Goal: Information Seeking & Learning: Check status

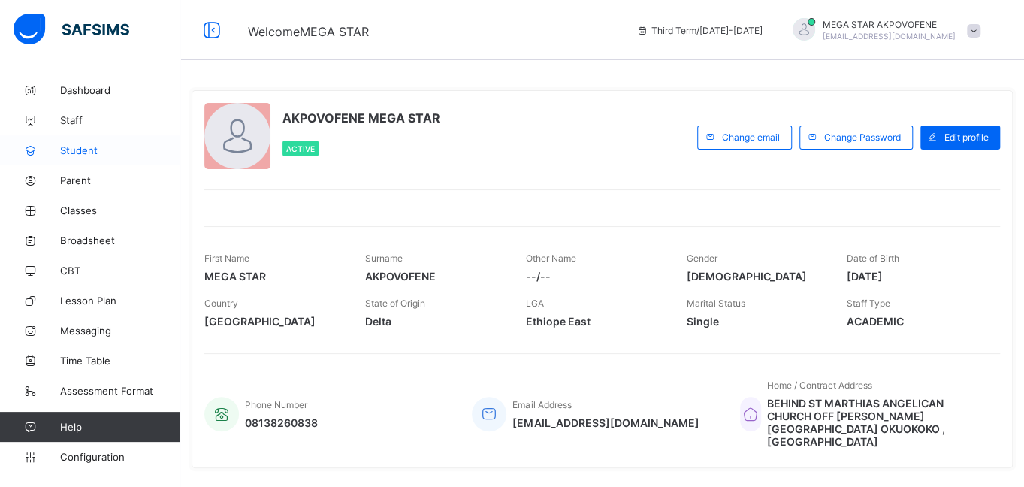
click at [81, 143] on link "Student" at bounding box center [90, 150] width 180 height 30
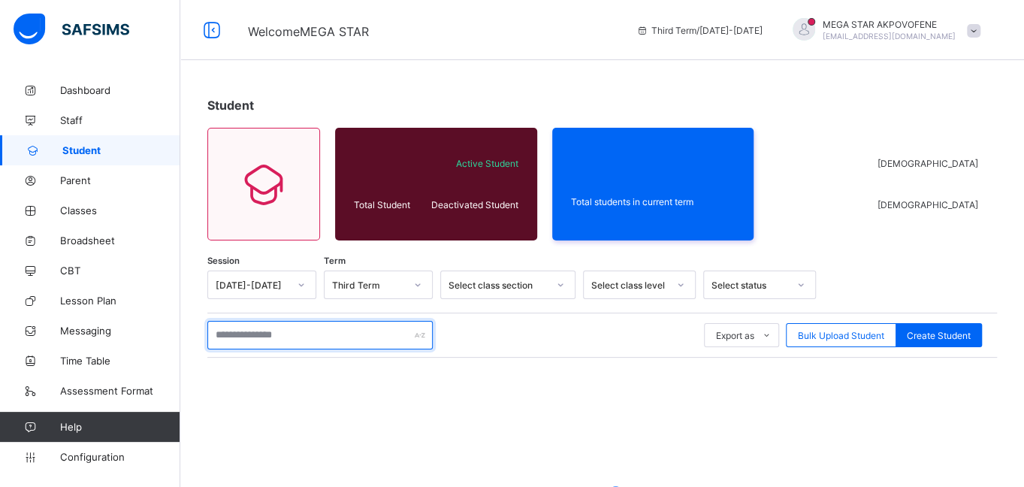
click at [331, 337] on input "text" at bounding box center [319, 335] width 225 height 29
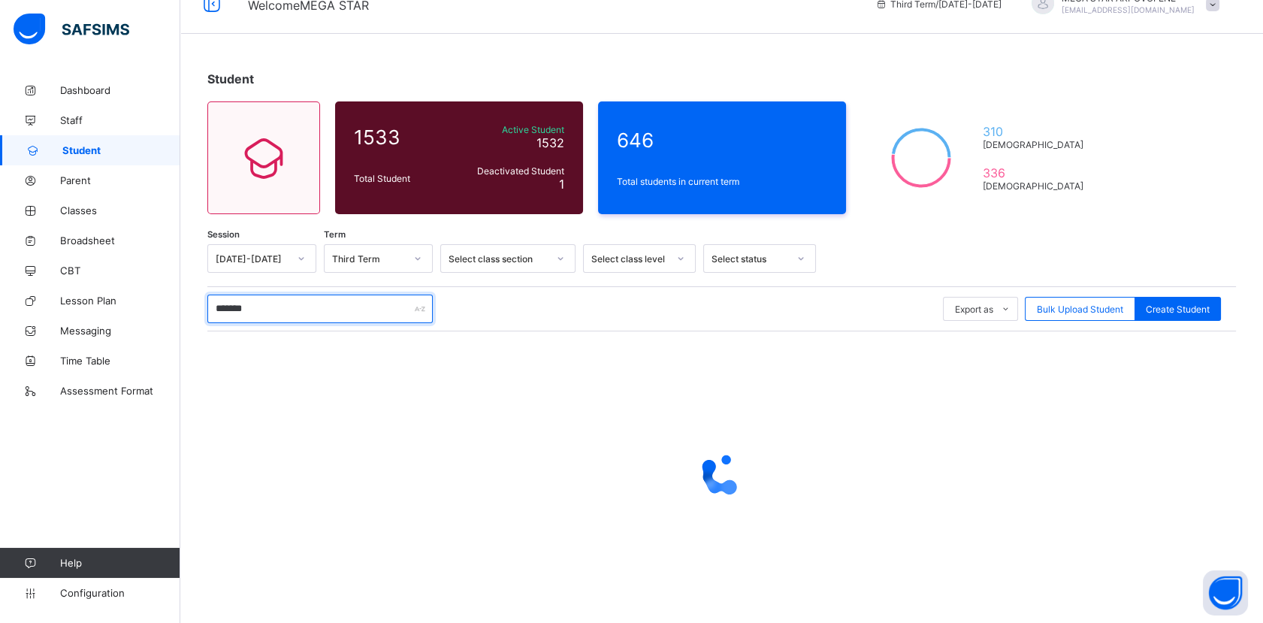
scroll to position [41, 0]
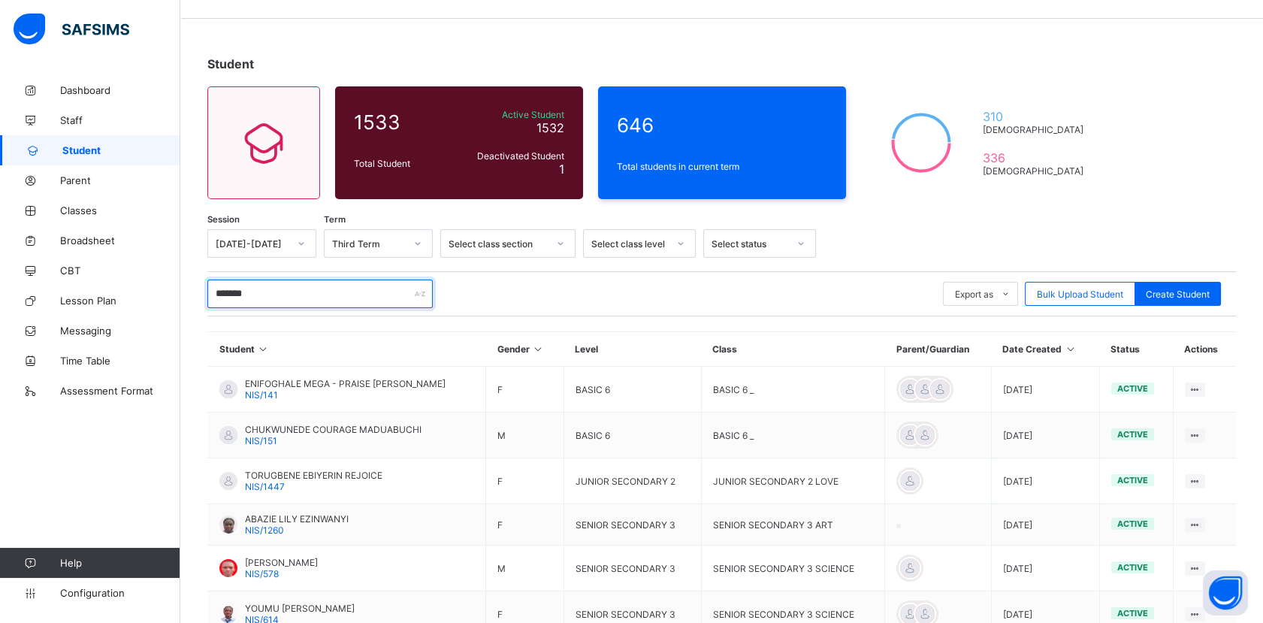
click at [322, 295] on input "******" at bounding box center [319, 294] width 225 height 29
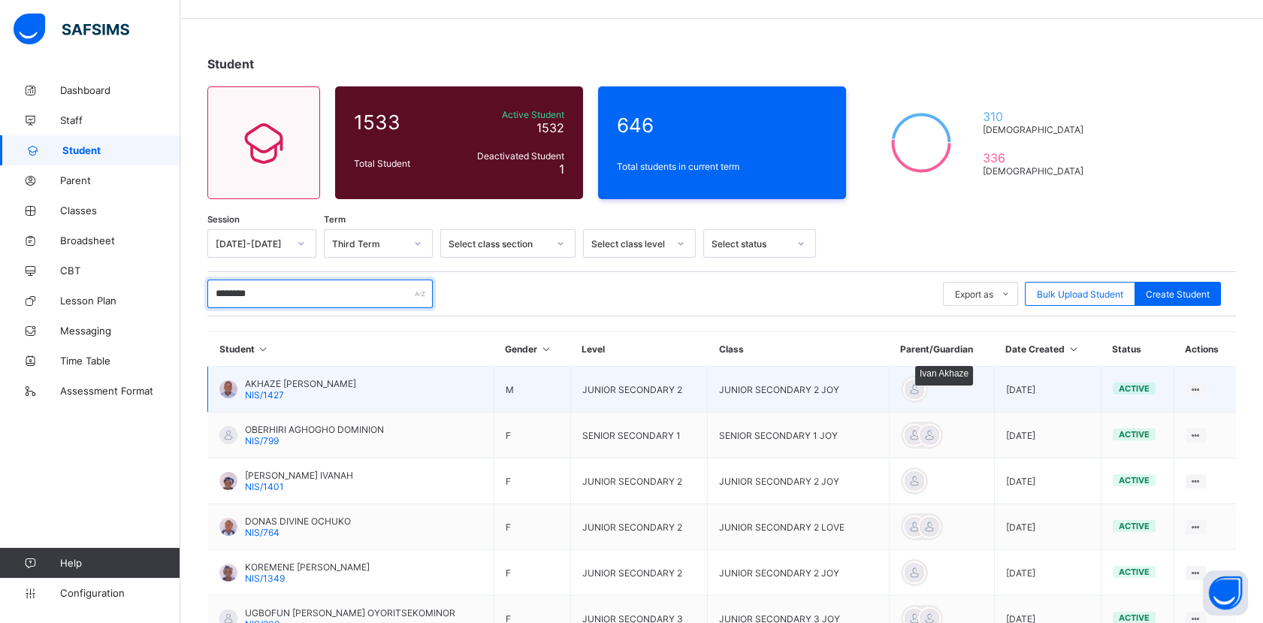
type input "********"
click at [914, 387] on div at bounding box center [914, 389] width 23 height 23
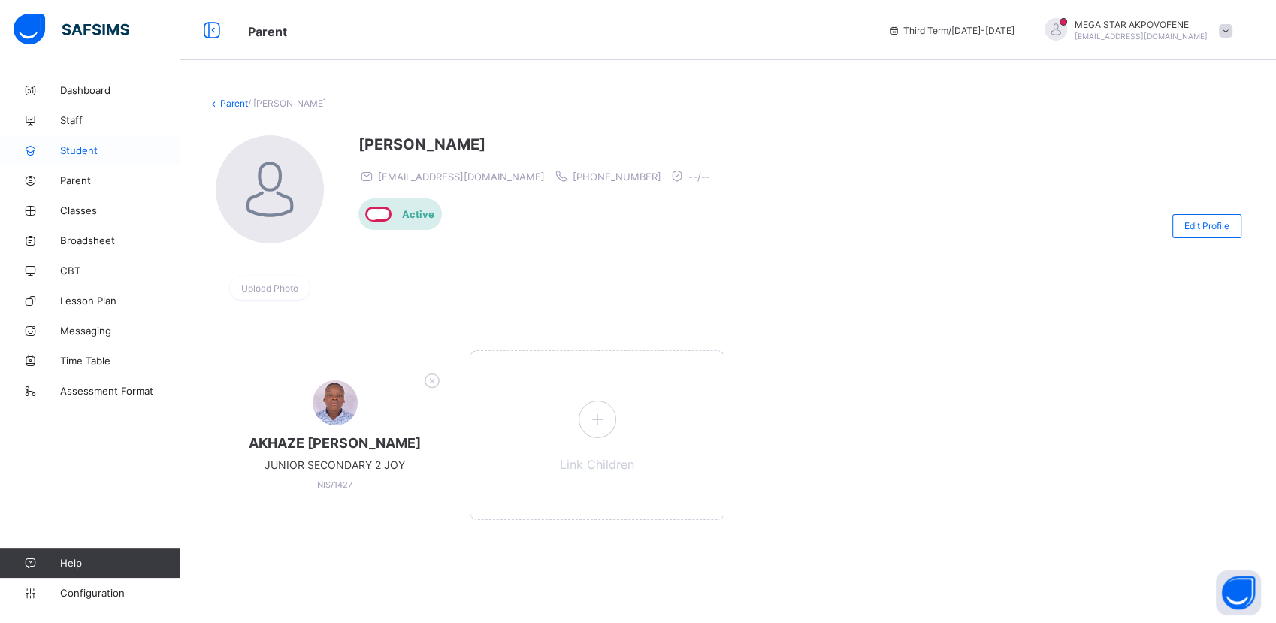
click at [96, 155] on span "Student" at bounding box center [120, 150] width 120 height 12
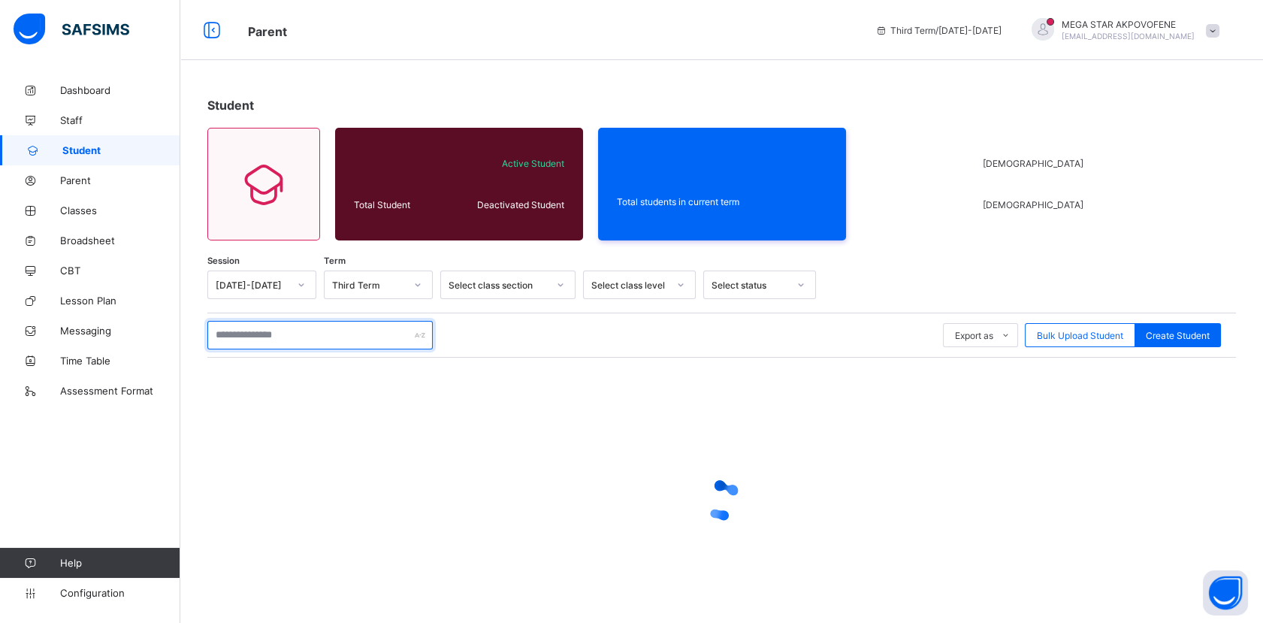
click at [333, 337] on input "text" at bounding box center [319, 335] width 225 height 29
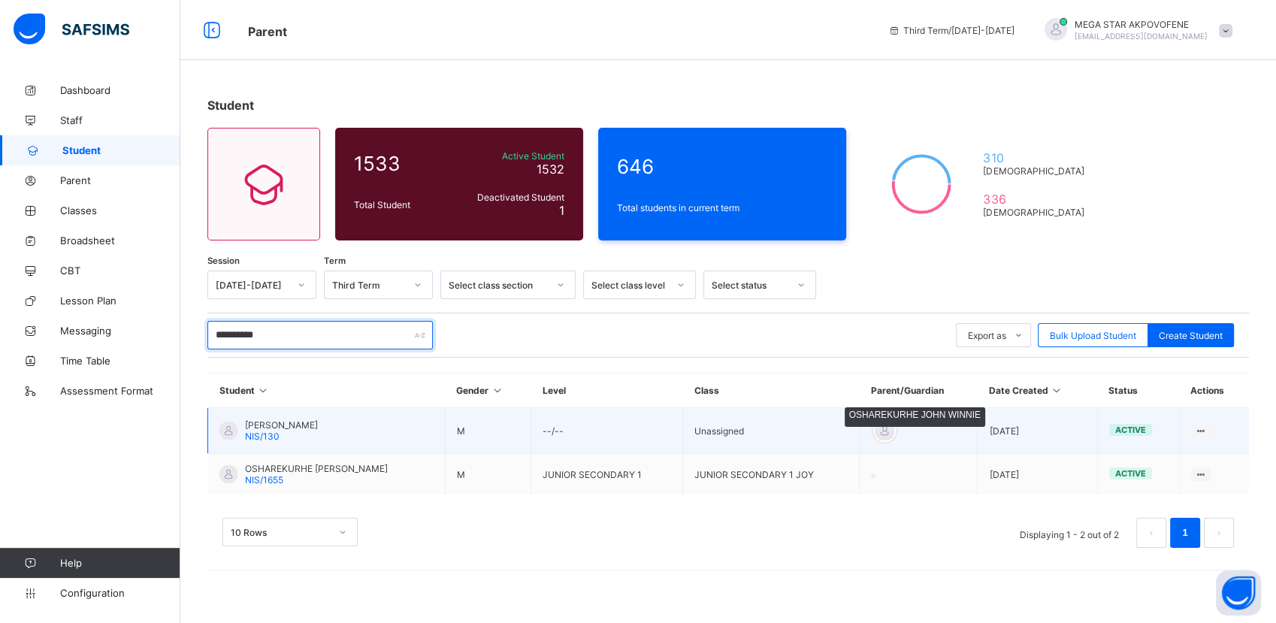
type input "**********"
click at [896, 432] on div at bounding box center [884, 430] width 23 height 23
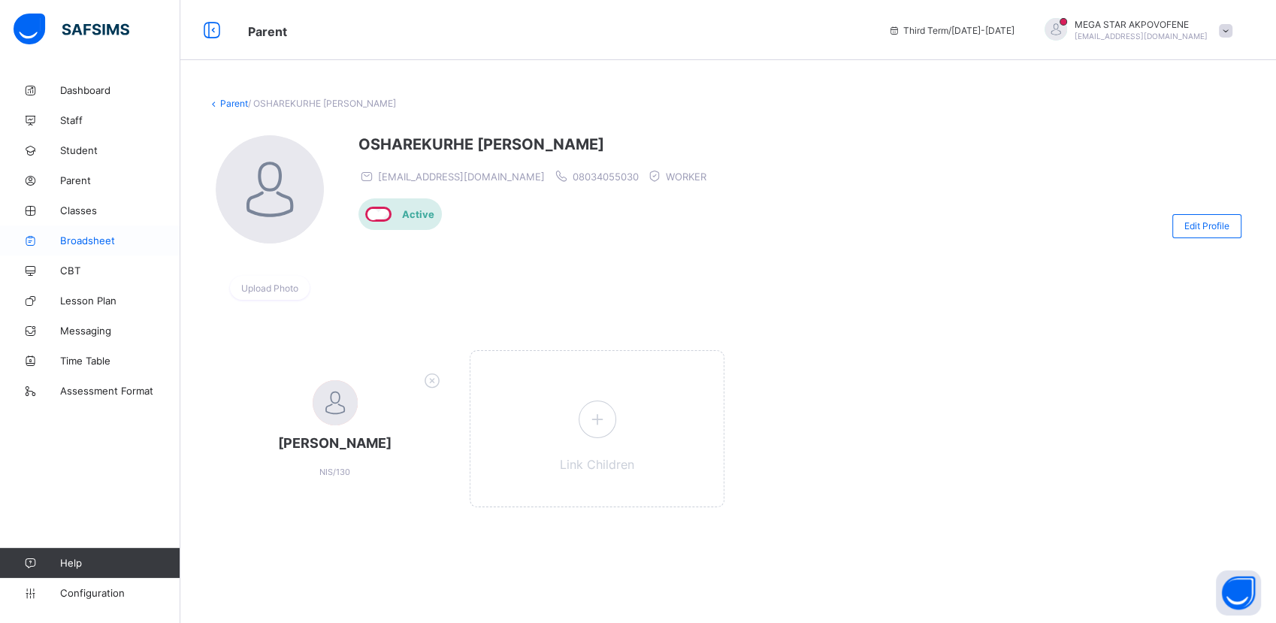
click at [83, 237] on span "Broadsheet" at bounding box center [120, 240] width 120 height 12
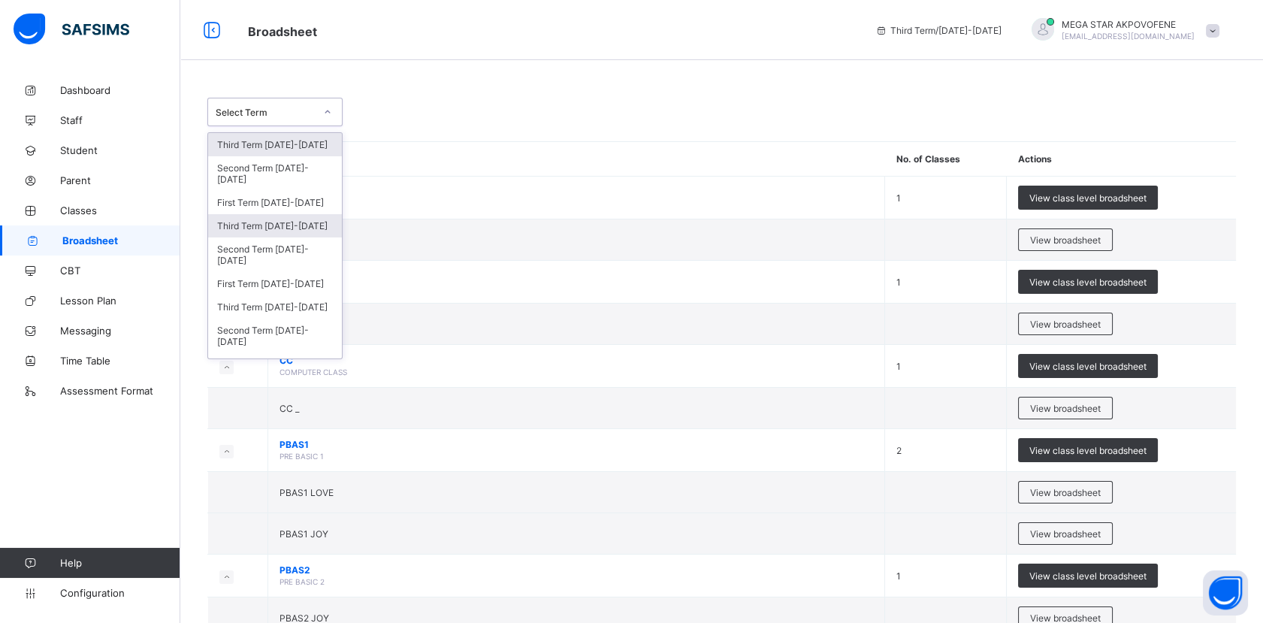
click at [274, 222] on div "Third Term [DATE]-[DATE]" at bounding box center [275, 225] width 134 height 23
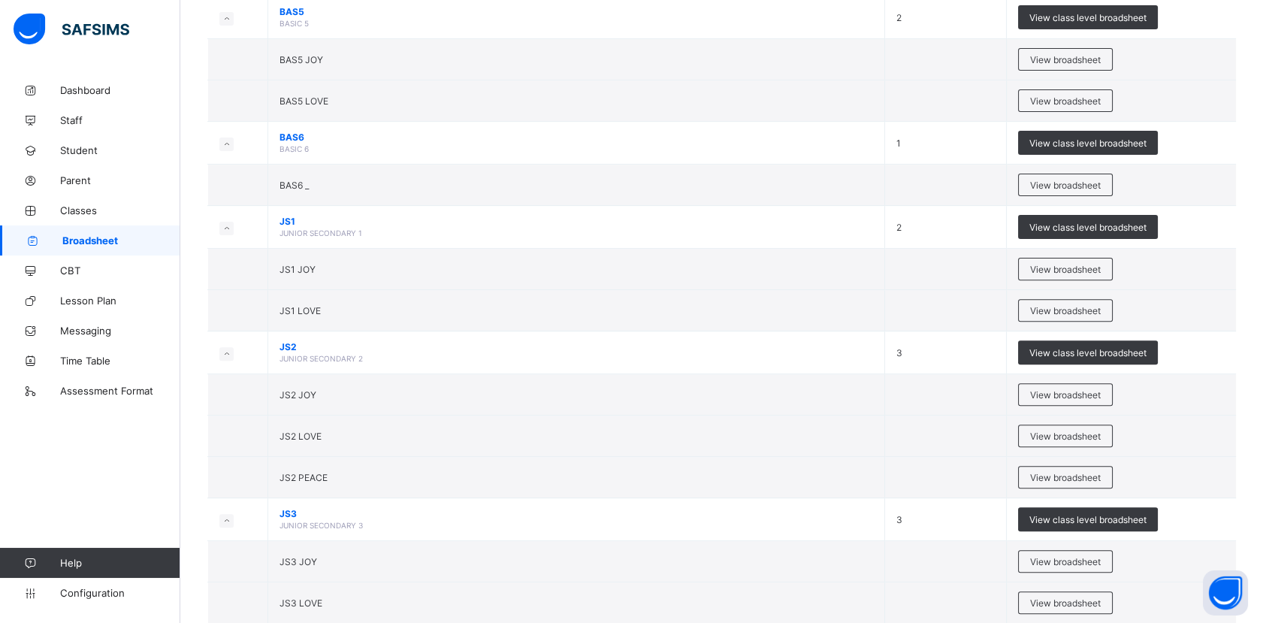
scroll to position [1155, 0]
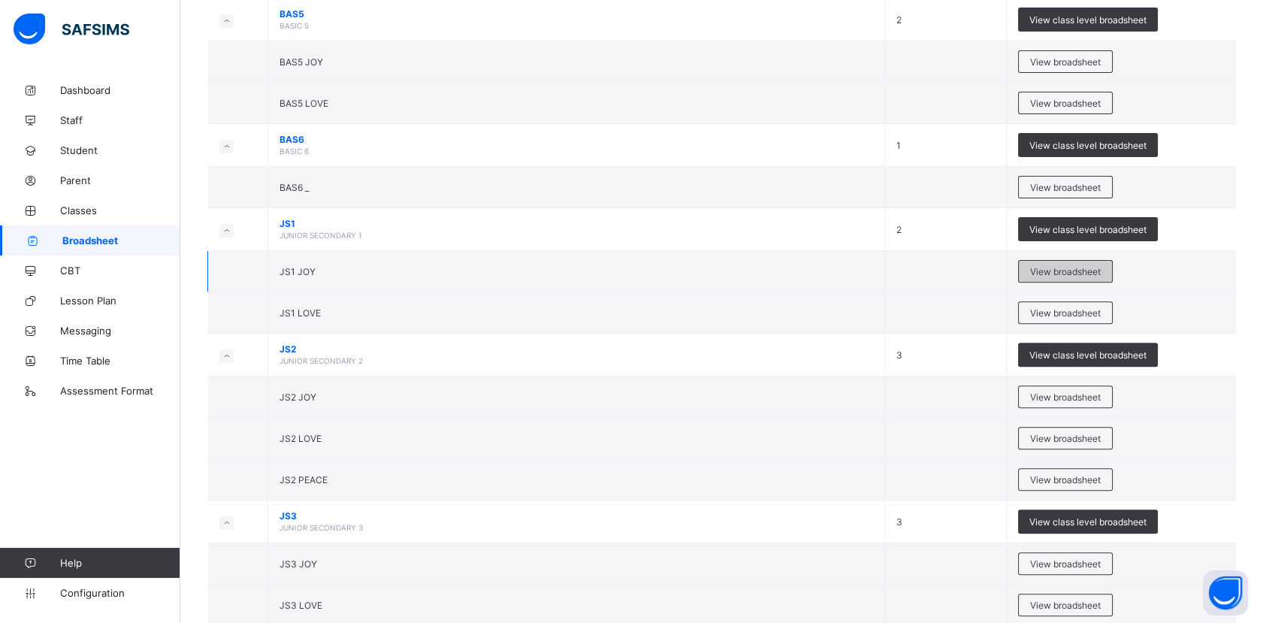
click at [1036, 268] on span "View broadsheet" at bounding box center [1065, 271] width 71 height 11
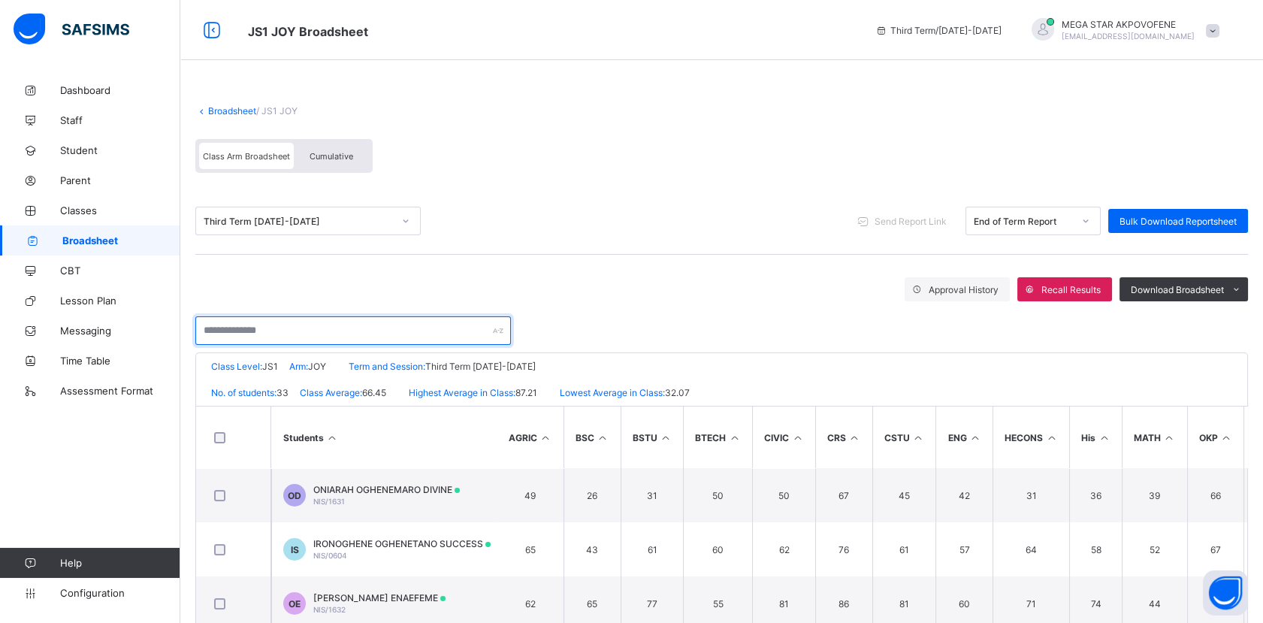
click at [376, 331] on input "text" at bounding box center [353, 330] width 316 height 29
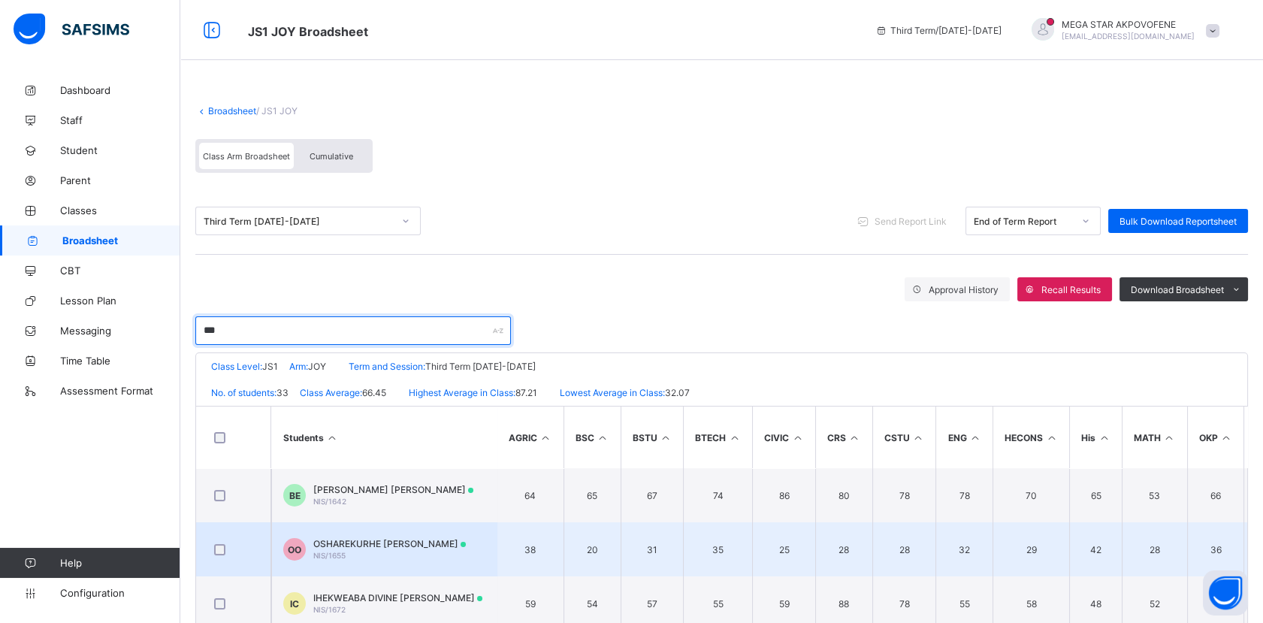
type input "***"
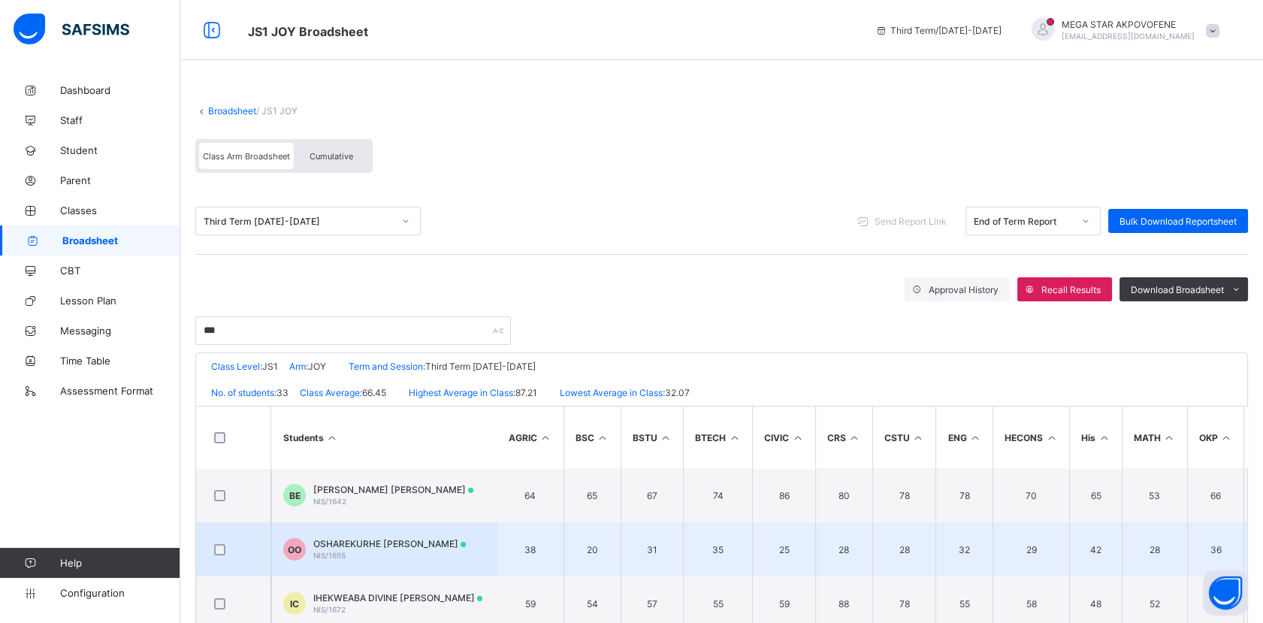
click at [292, 486] on div "OO" at bounding box center [294, 549] width 23 height 23
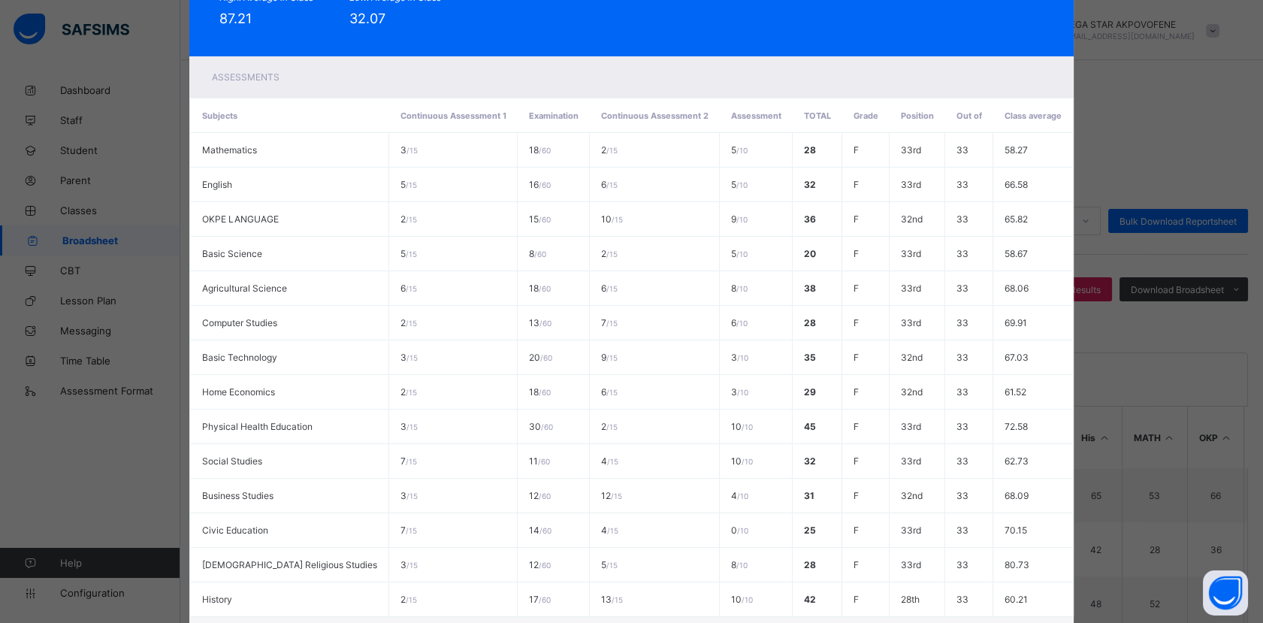
scroll to position [358, 0]
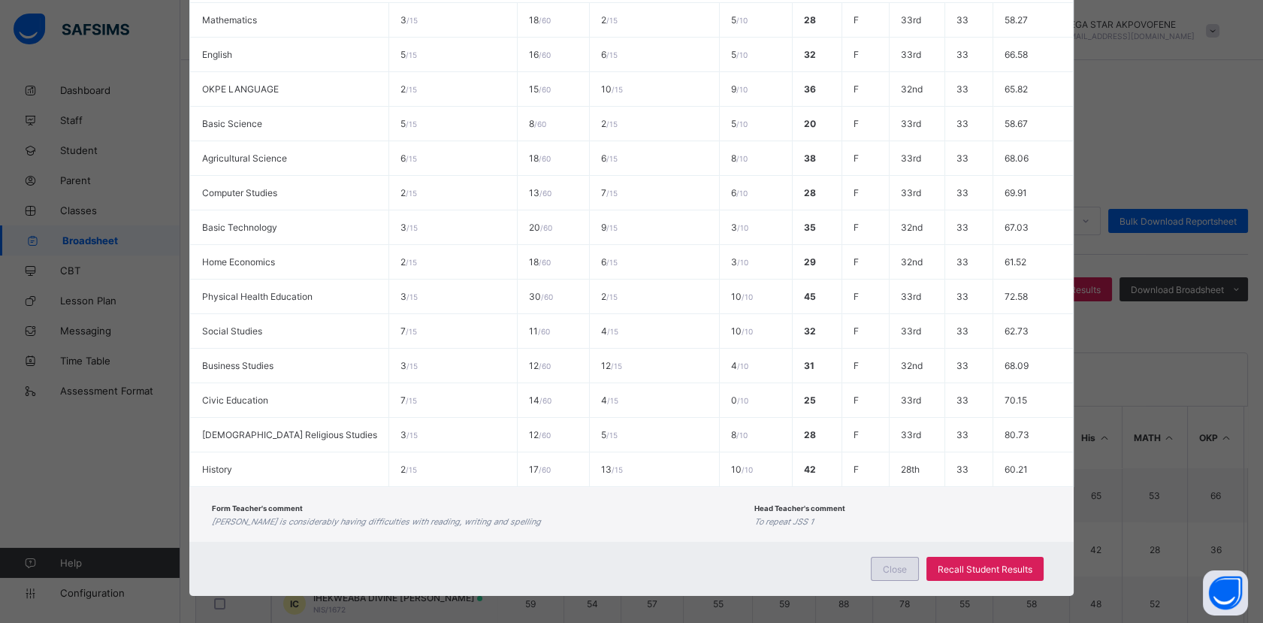
click at [895, 486] on span "Close" at bounding box center [895, 569] width 24 height 11
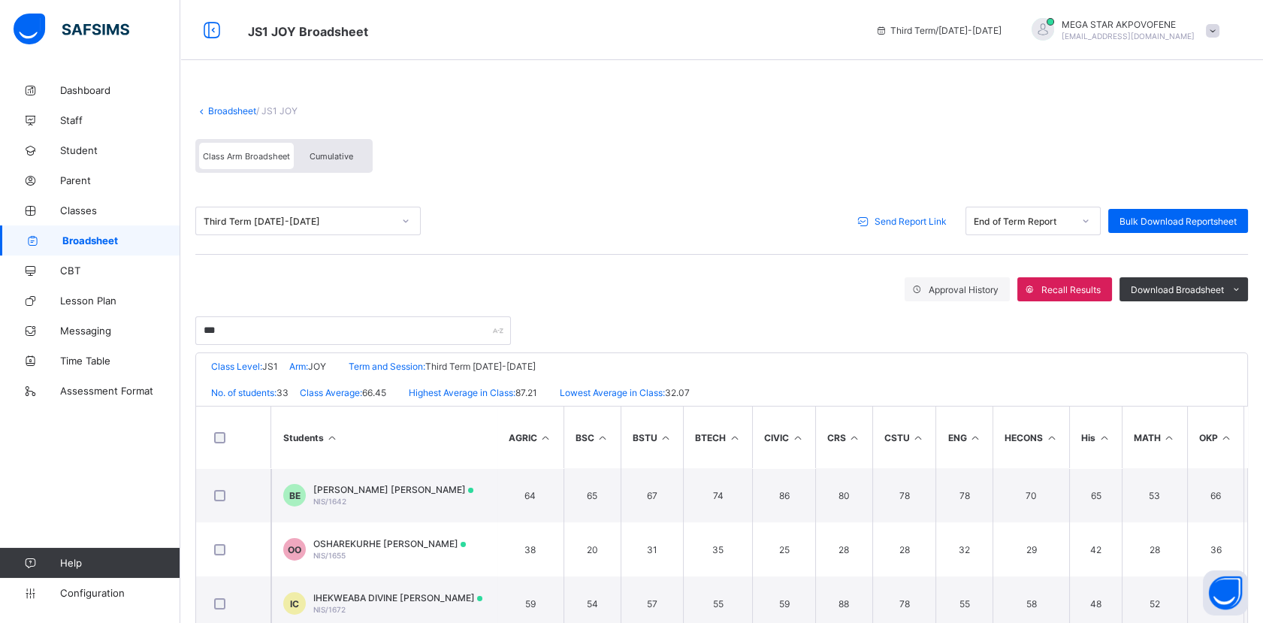
click at [928, 223] on span "Send Report Link" at bounding box center [911, 221] width 72 height 11
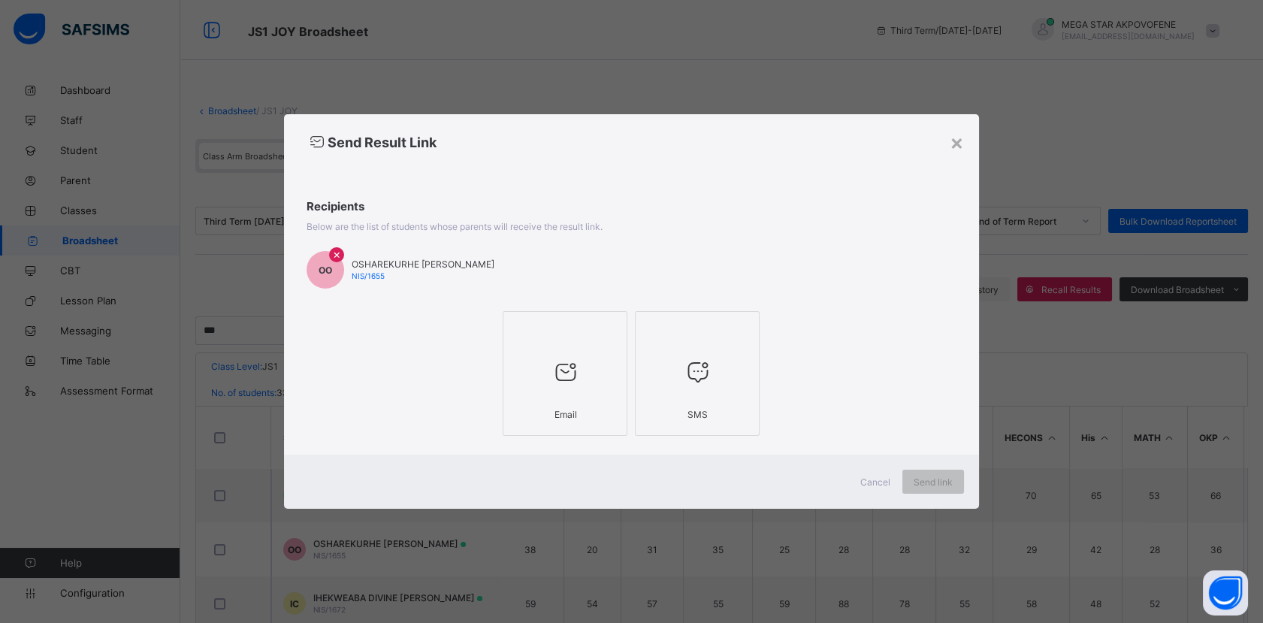
click at [586, 339] on div at bounding box center [565, 330] width 108 height 23
click at [938, 480] on span "Send link" at bounding box center [942, 481] width 39 height 11
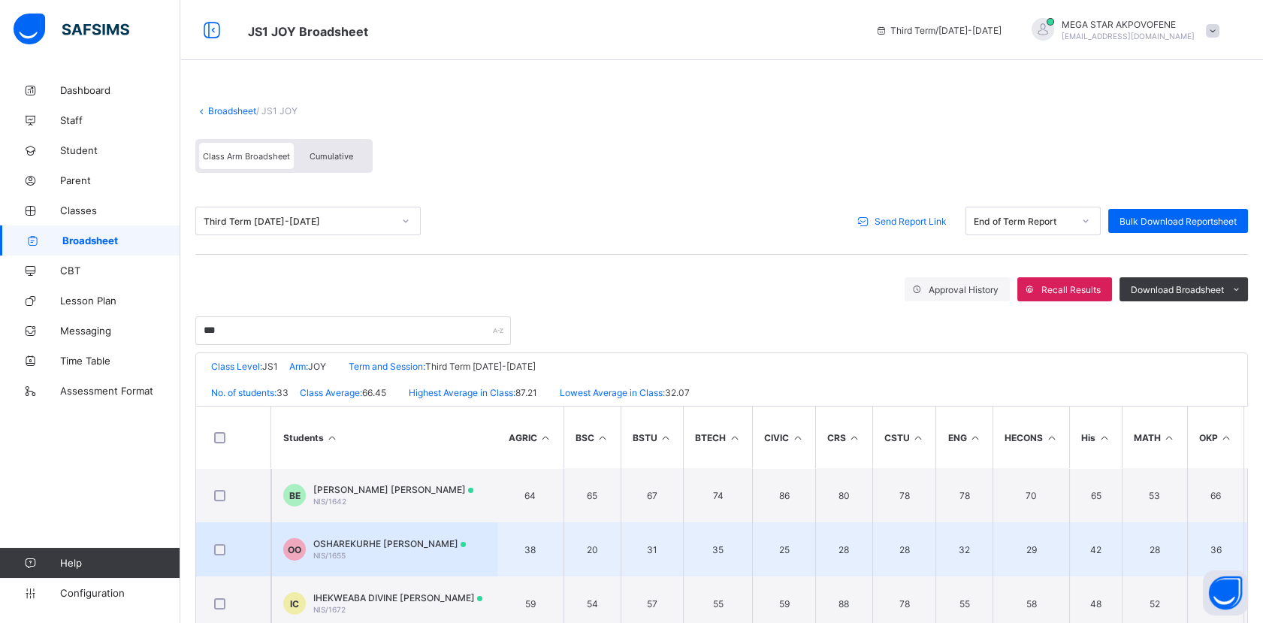
click at [309, 486] on div "OO OSHAREKURHE [PERSON_NAME] NIS/1655" at bounding box center [374, 549] width 183 height 23
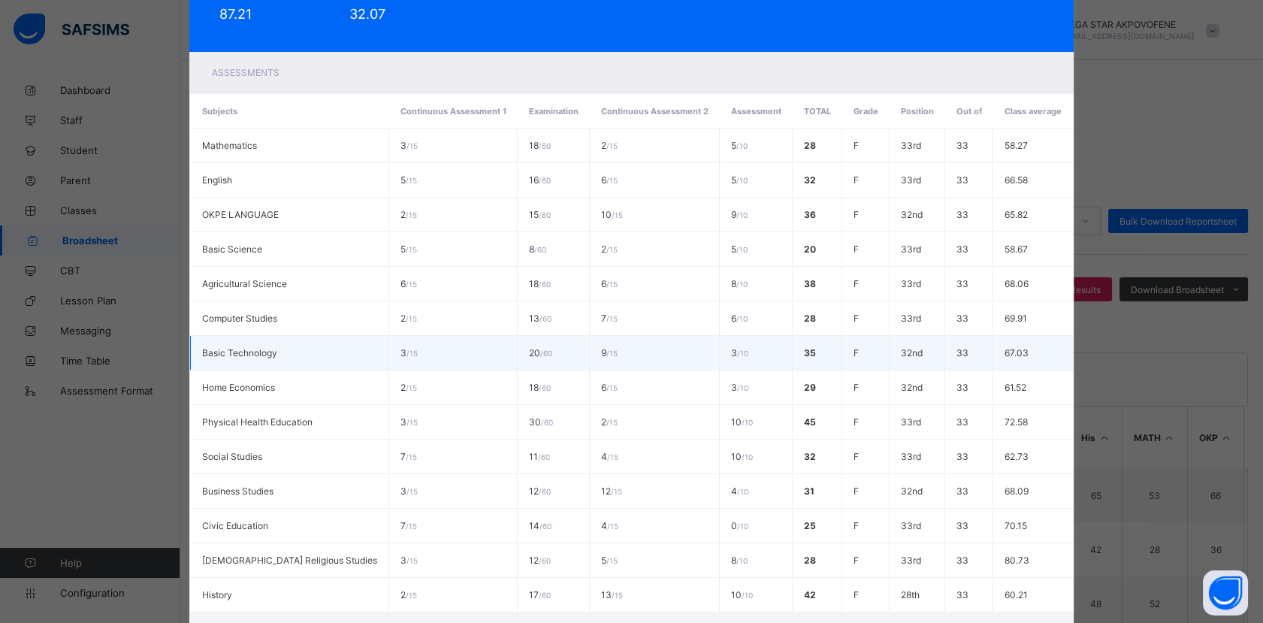
scroll to position [0, 0]
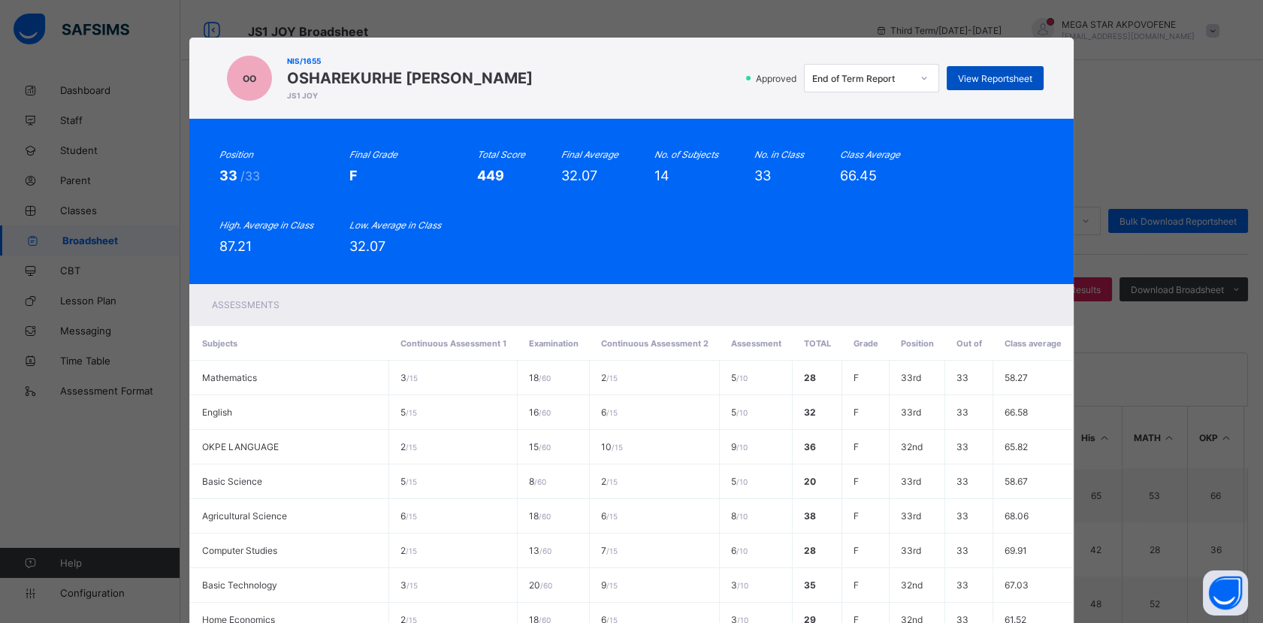
click at [983, 79] on span "View Reportsheet" at bounding box center [995, 78] width 74 height 11
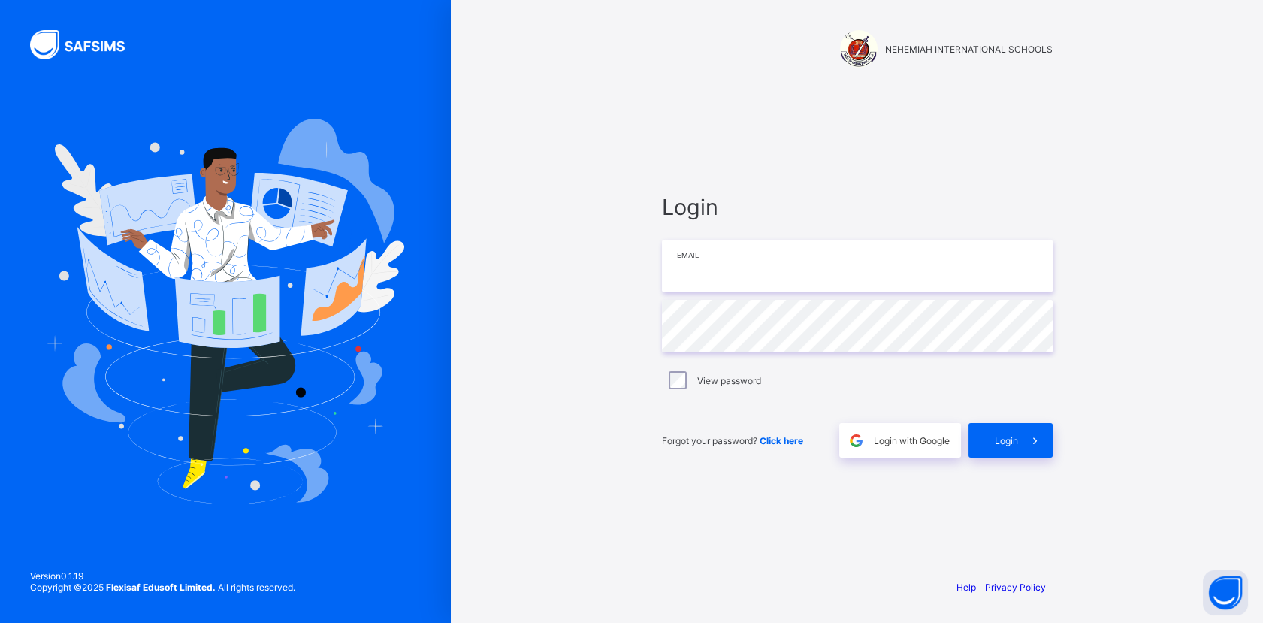
type input "**********"
